Goal: Task Accomplishment & Management: Use online tool/utility

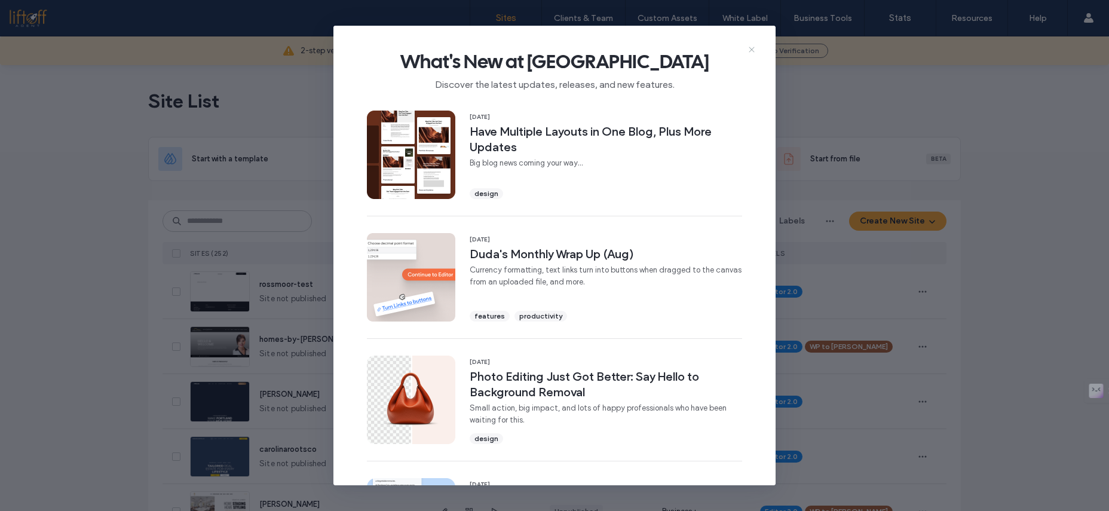
click at [748, 47] on icon at bounding box center [752, 50] width 10 height 10
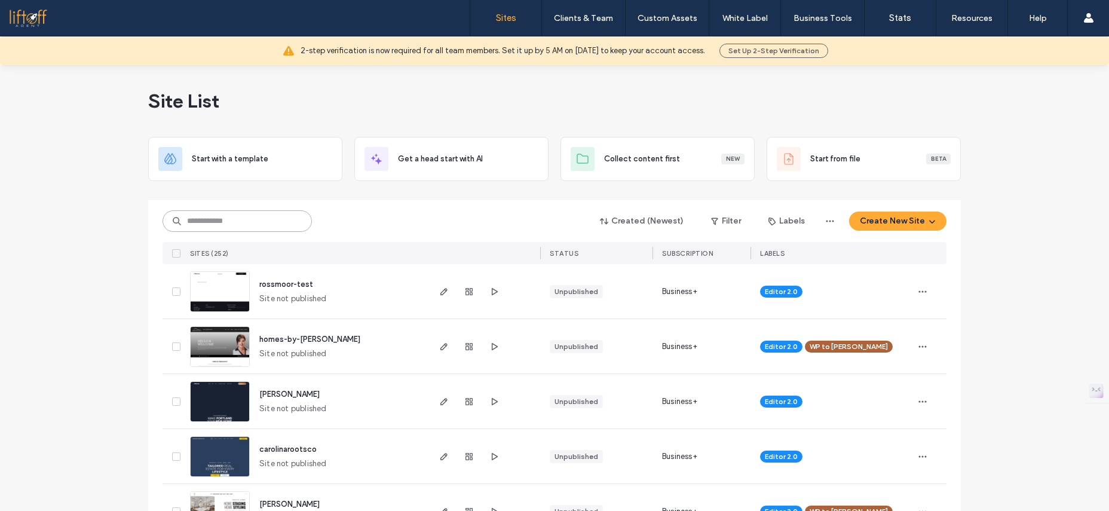
click at [274, 225] on input at bounding box center [237, 221] width 149 height 22
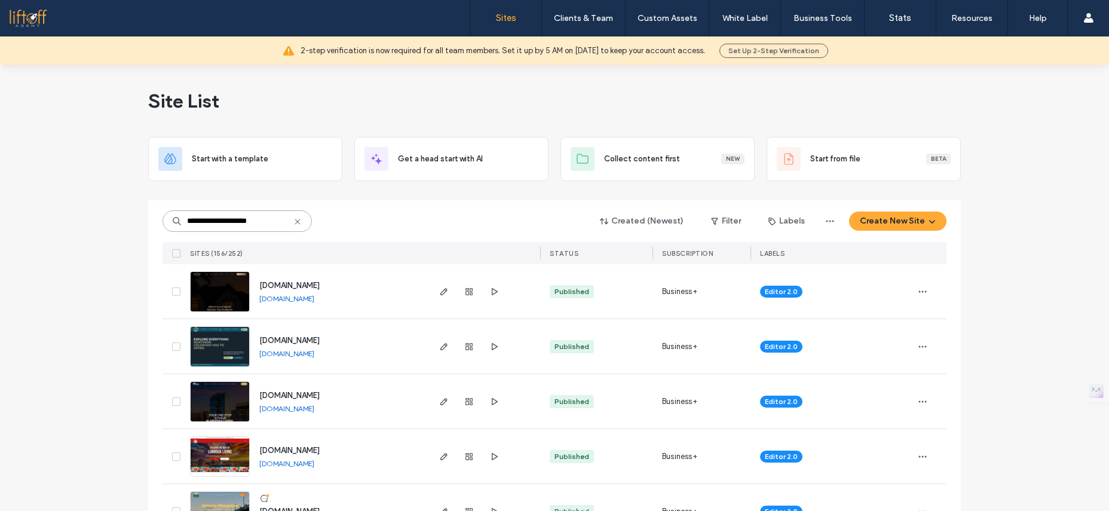
type input "**********"
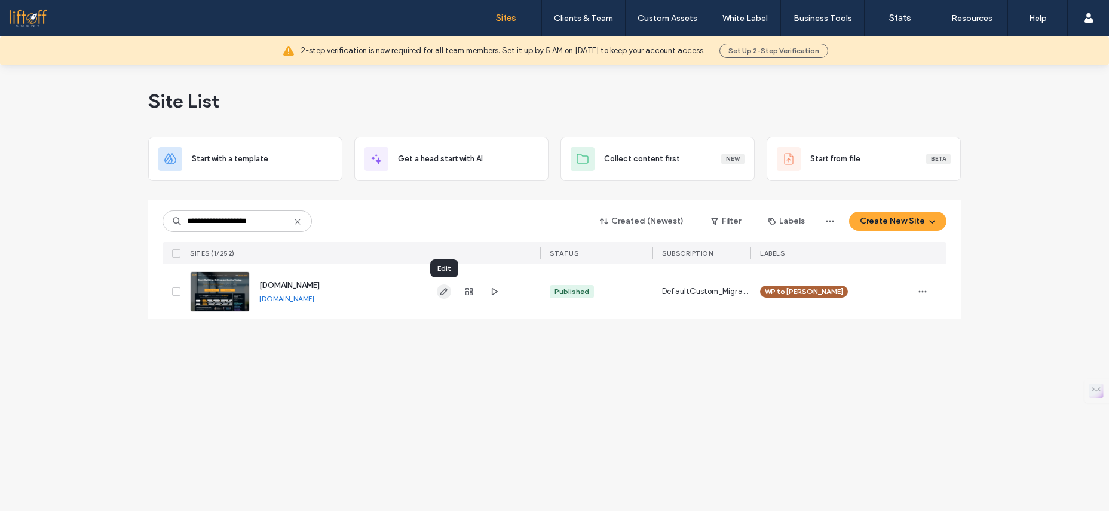
click at [446, 290] on use "button" at bounding box center [444, 291] width 7 height 7
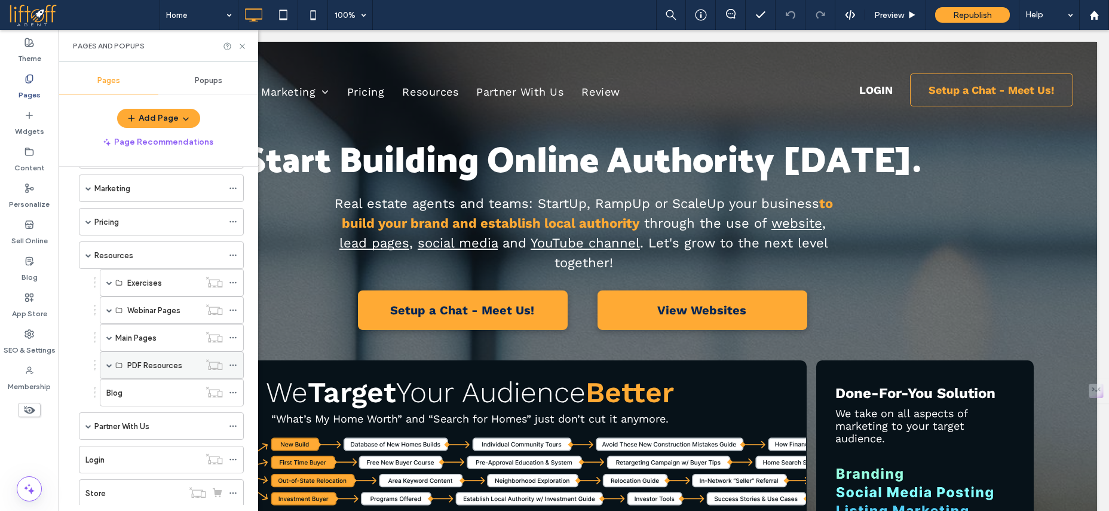
click at [129, 362] on label "PDF Resources" at bounding box center [154, 365] width 55 height 21
click at [137, 363] on label "PDF Resources" at bounding box center [154, 365] width 55 height 21
click at [161, 365] on label "PDF Resources" at bounding box center [154, 365] width 55 height 21
click at [113, 363] on div "PDF Resources" at bounding box center [172, 364] width 144 height 27
click at [108, 366] on span at bounding box center [109, 365] width 6 height 6
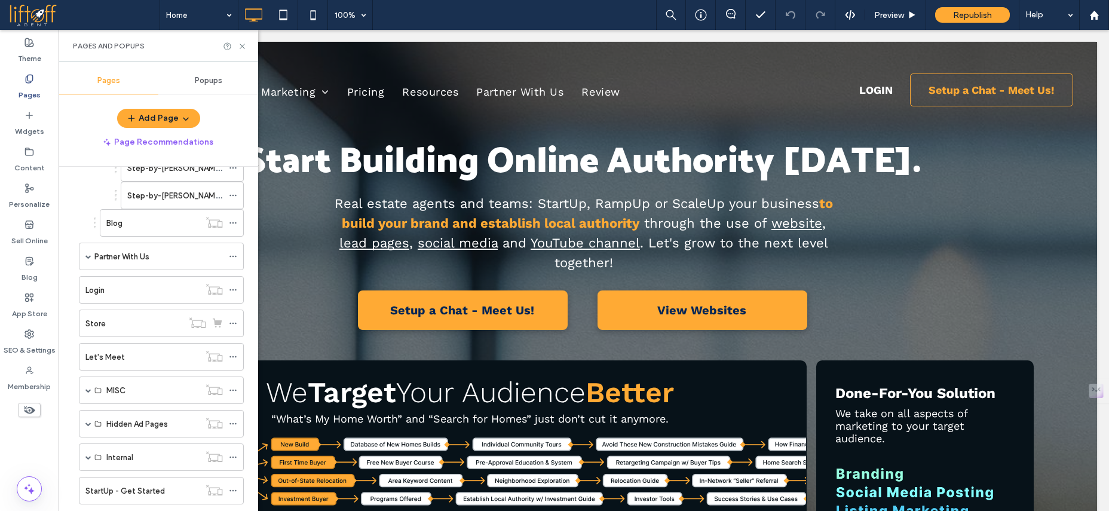
scroll to position [741, 0]
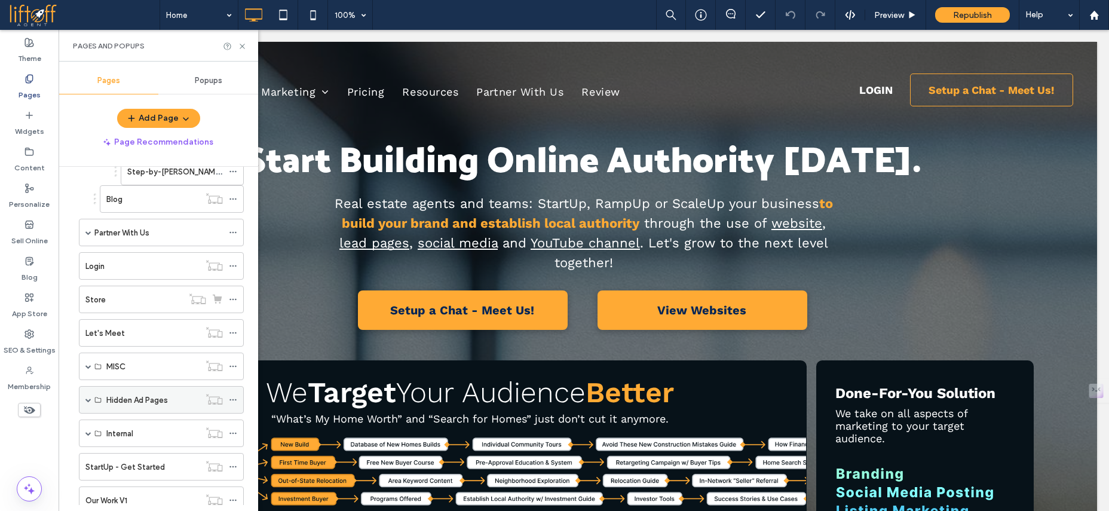
click at [89, 399] on span at bounding box center [88, 400] width 6 height 6
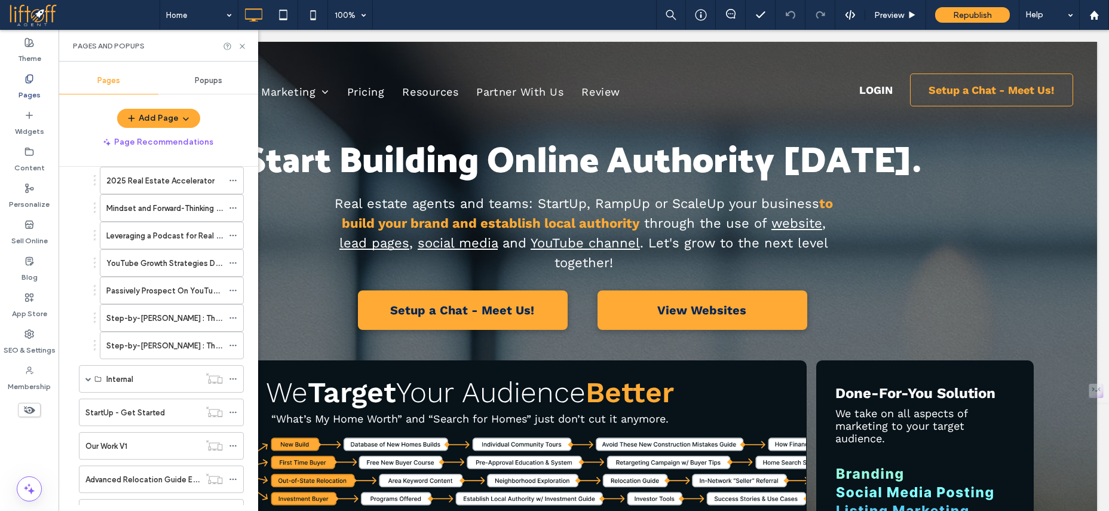
scroll to position [1375, 0]
click at [243, 45] on icon at bounding box center [242, 46] width 9 height 9
